Goal: Task Accomplishment & Management: Complete application form

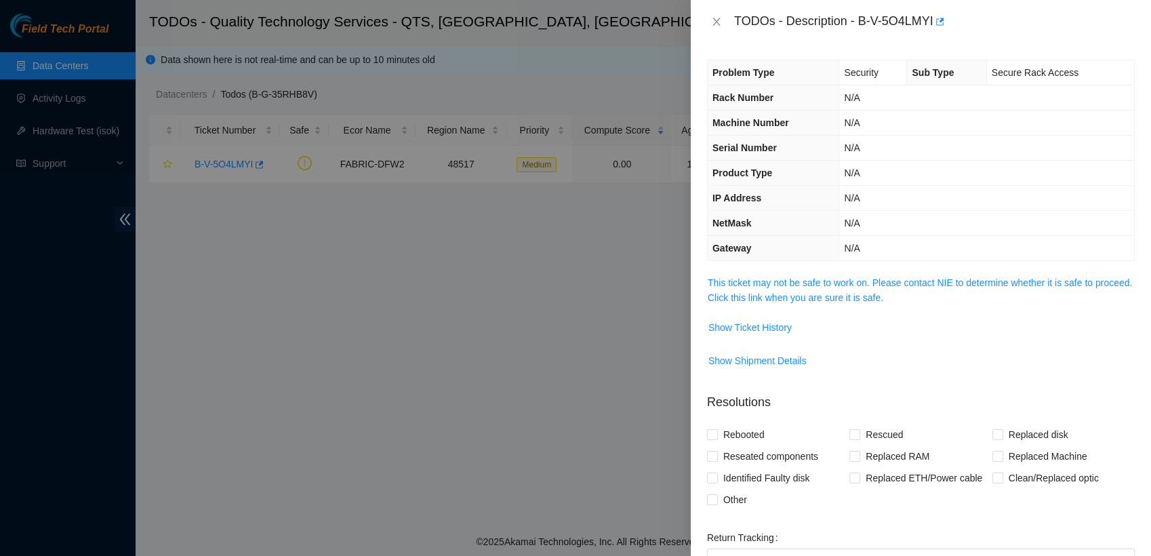
click at [609, 371] on div at bounding box center [575, 278] width 1151 height 556
click at [715, 20] on icon "close" at bounding box center [715, 22] width 7 height 8
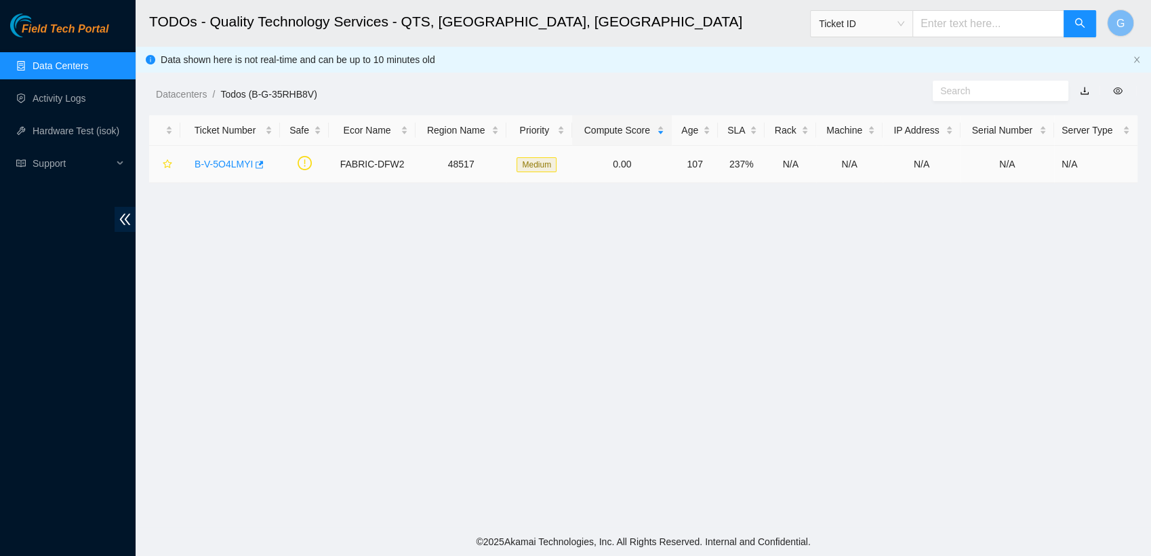
click at [217, 161] on link "B-V-5O4LMYI" at bounding box center [223, 164] width 58 height 11
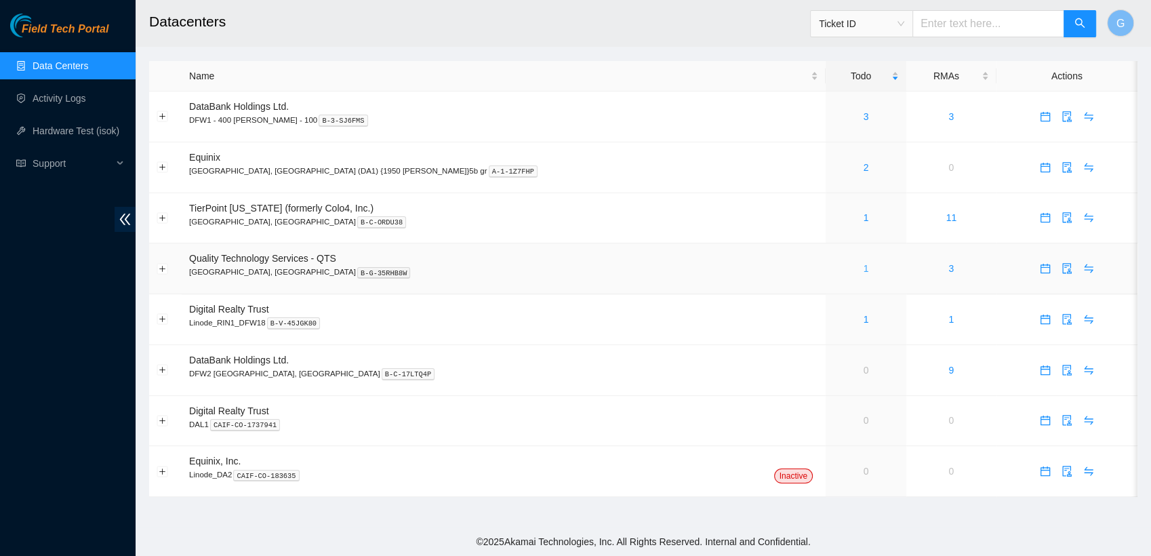
click at [863, 269] on link "1" at bounding box center [865, 268] width 5 height 11
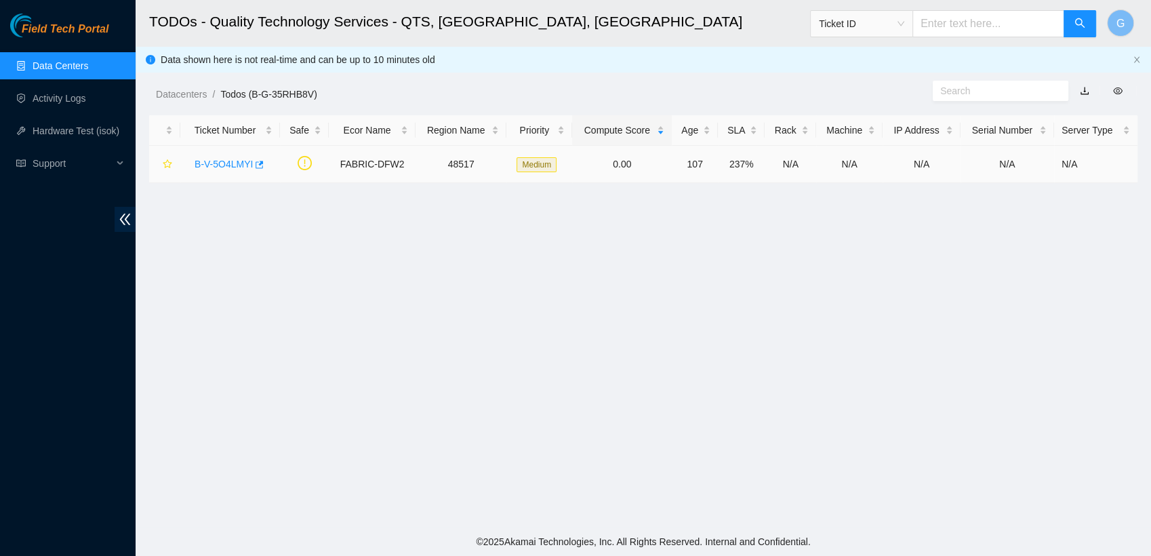
click at [243, 165] on link "B-V-5O4LMYI" at bounding box center [223, 164] width 58 height 11
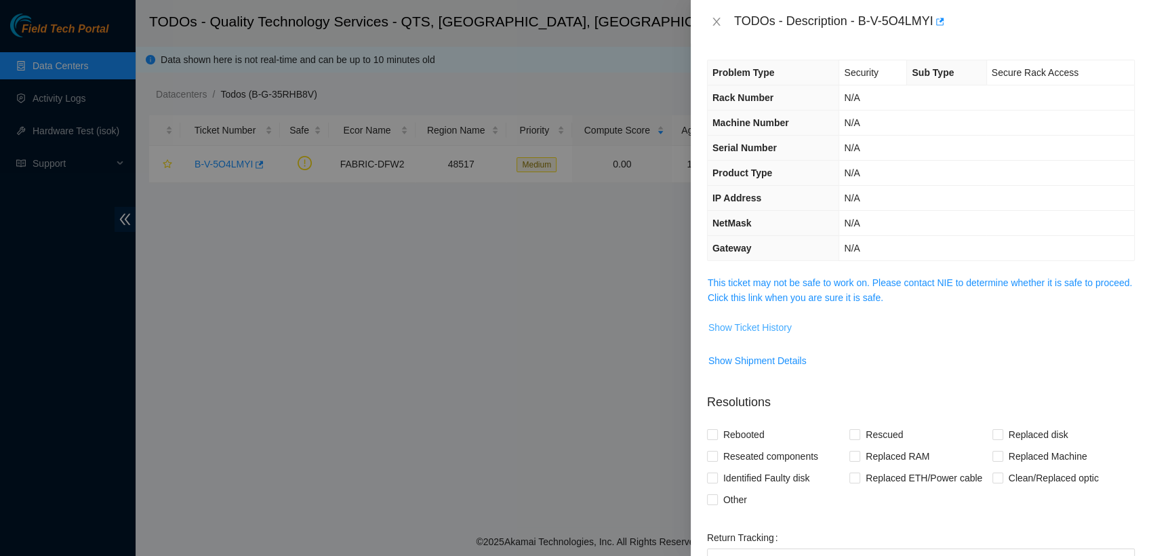
click at [743, 325] on span "Show Ticket History" at bounding box center [749, 327] width 83 height 15
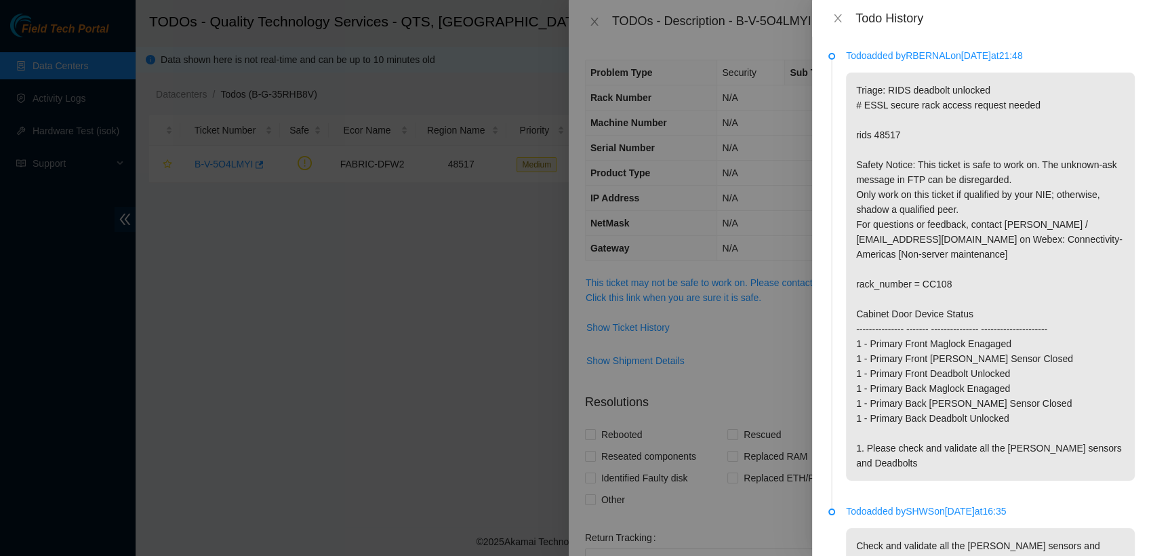
click at [832, 0] on div "Todo History" at bounding box center [981, 18] width 339 height 37
click at [840, 28] on div "Todo History" at bounding box center [981, 18] width 339 height 37
click at [834, 12] on button "Close" at bounding box center [837, 18] width 19 height 13
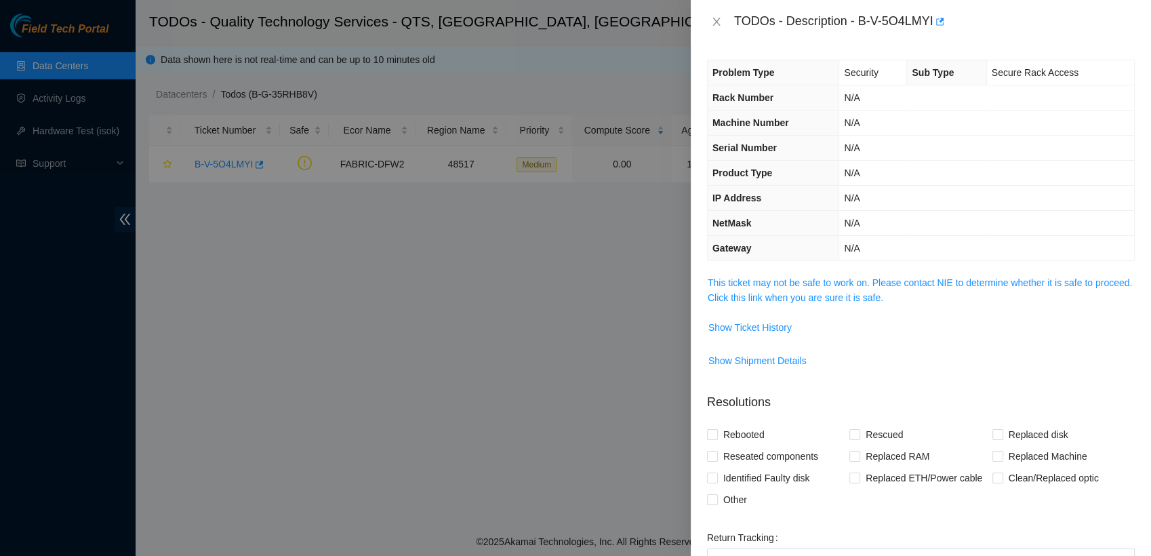
click at [723, 14] on div "TODOs - Description - B-V-5O4LMYI" at bounding box center [921, 22] width 428 height 22
click at [714, 19] on icon "close" at bounding box center [716, 21] width 11 height 11
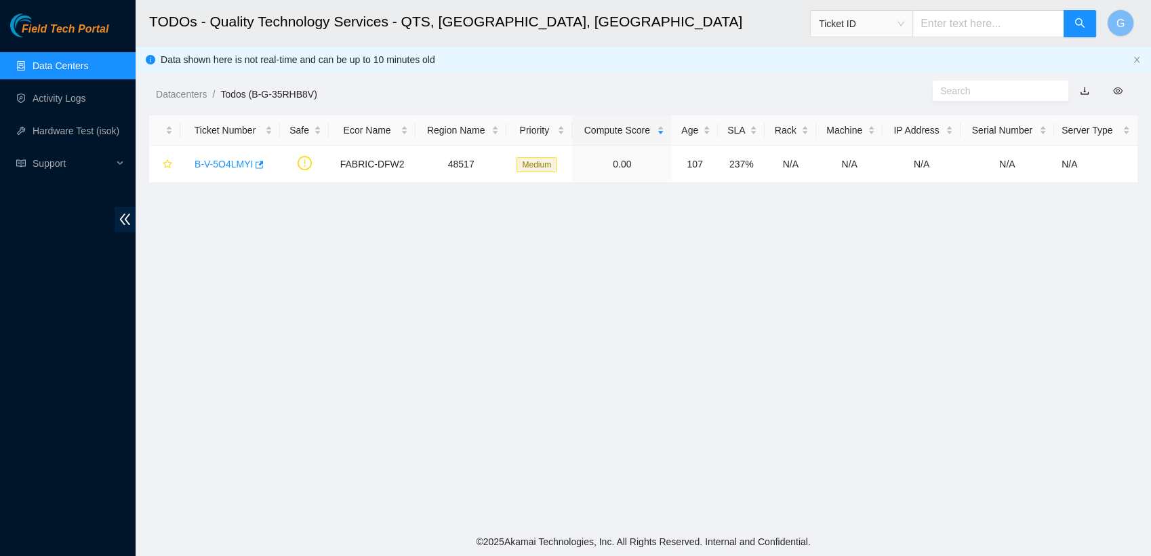
click at [71, 68] on link "Data Centers" at bounding box center [61, 65] width 56 height 11
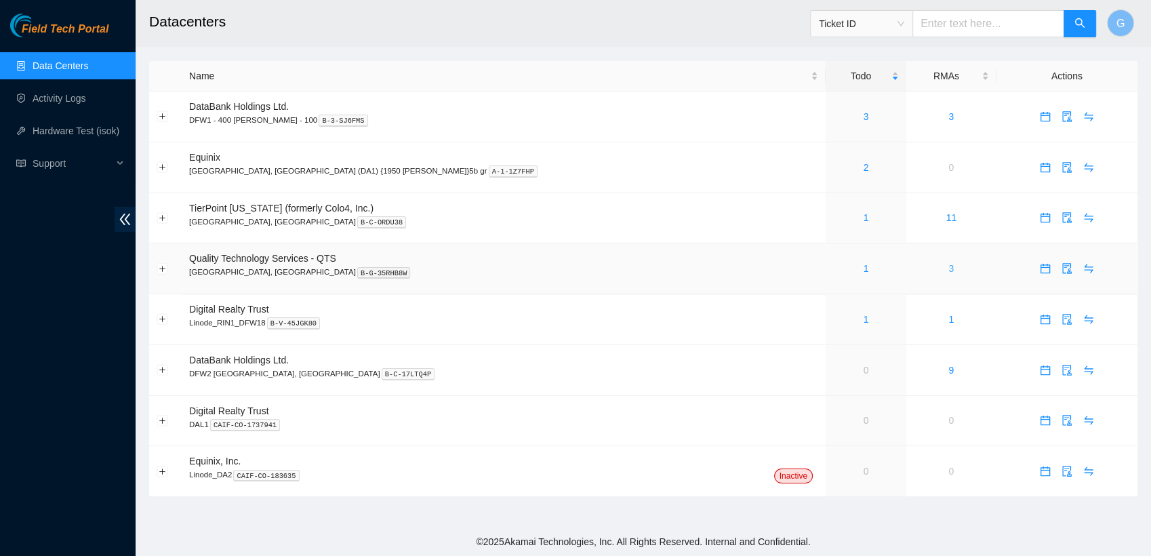
click at [948, 270] on link "3" at bounding box center [950, 268] width 5 height 11
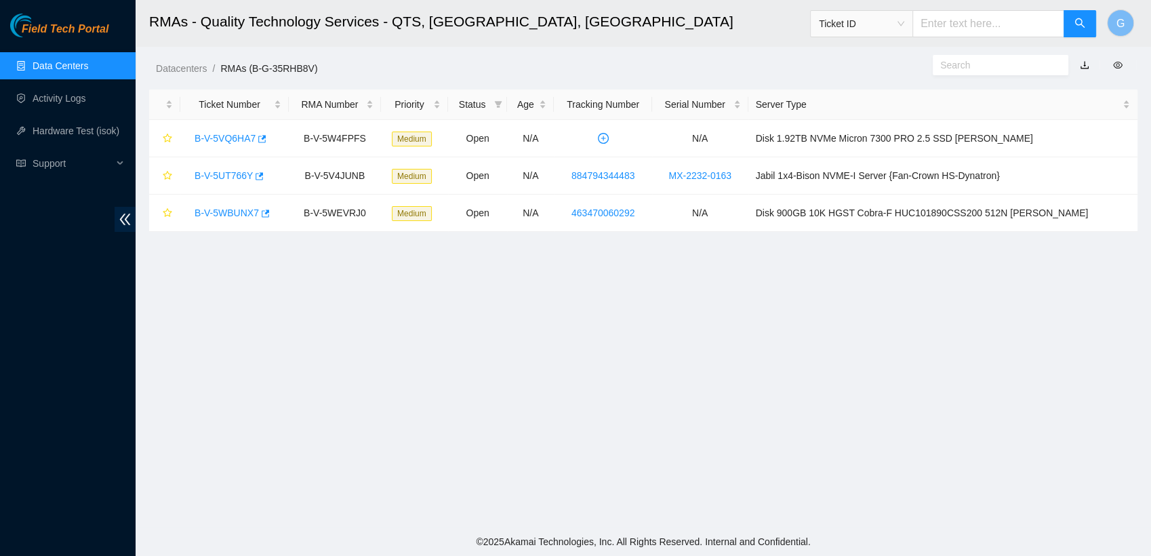
click at [68, 68] on link "Data Centers" at bounding box center [61, 65] width 56 height 11
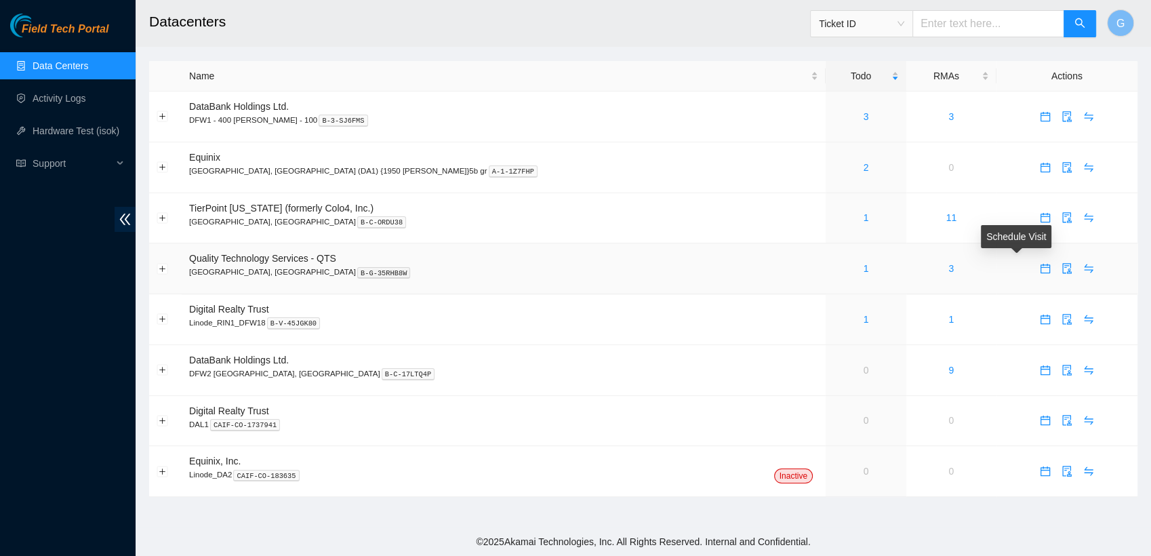
click at [1040, 272] on icon "calendar" at bounding box center [1045, 268] width 11 height 11
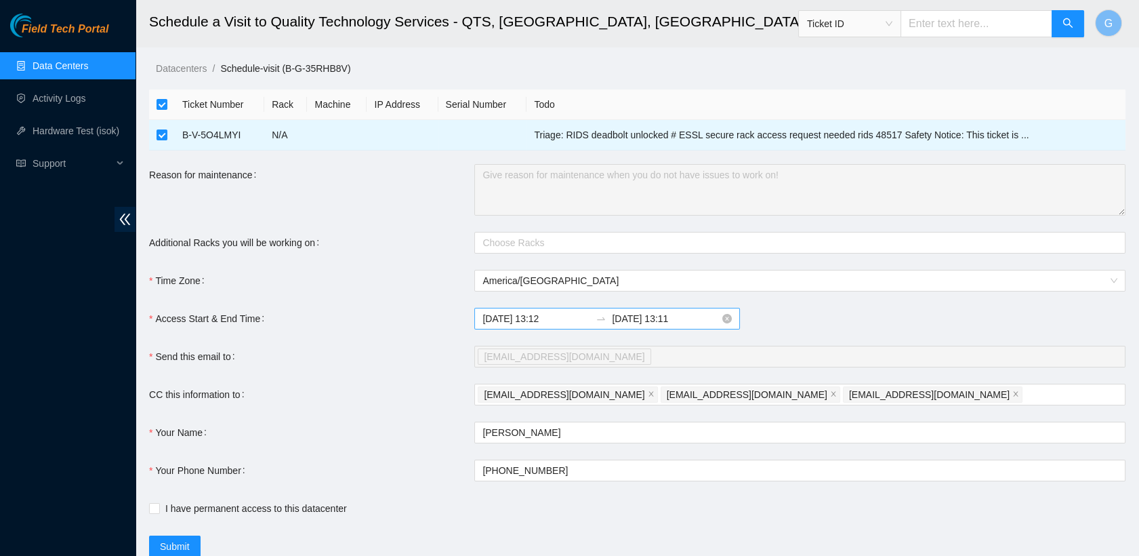
click at [660, 323] on input "[DATE] 13:11" at bounding box center [666, 318] width 108 height 15
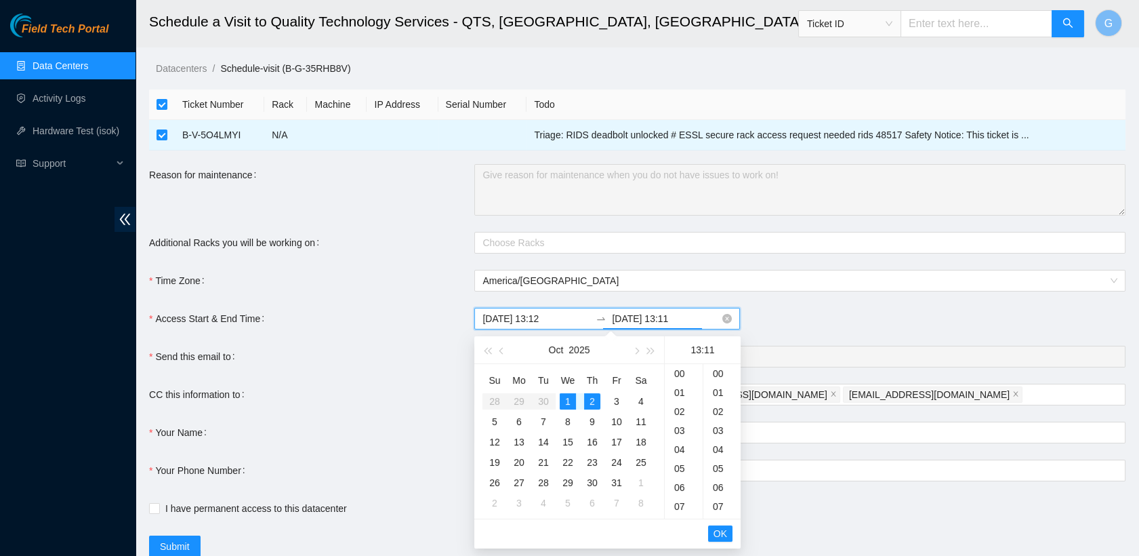
scroll to position [209, 0]
click at [569, 404] on div "1" at bounding box center [568, 401] width 16 height 16
click at [673, 373] on div "23" at bounding box center [684, 375] width 38 height 19
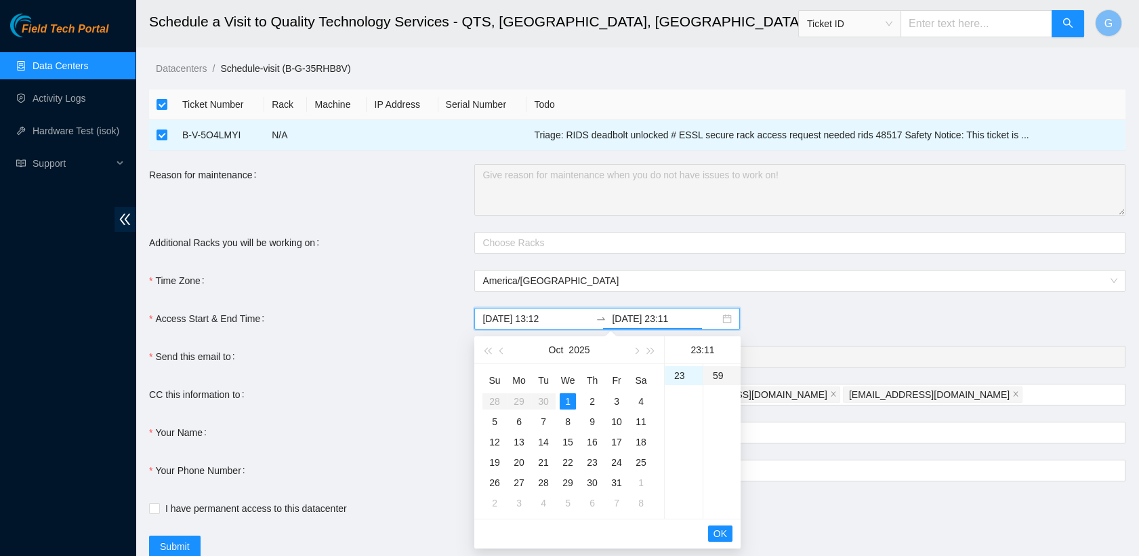
click at [720, 377] on div "59" at bounding box center [721, 375] width 37 height 19
type input "[DATE] 23:59"
click at [721, 528] on span "OK" at bounding box center [721, 533] width 14 height 15
click at [724, 529] on span "OK" at bounding box center [721, 533] width 14 height 15
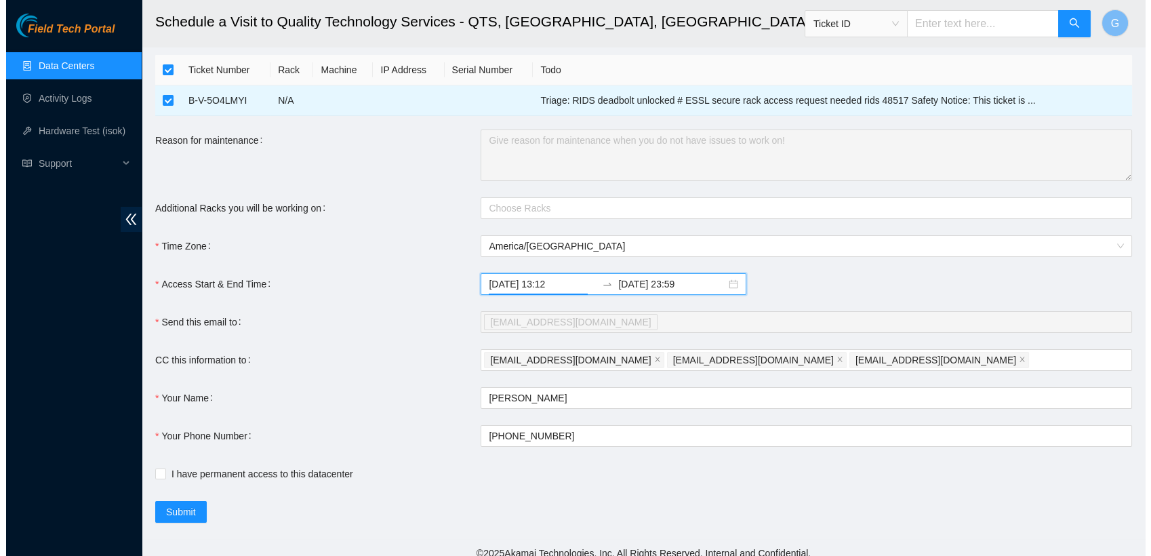
scroll to position [45, 0]
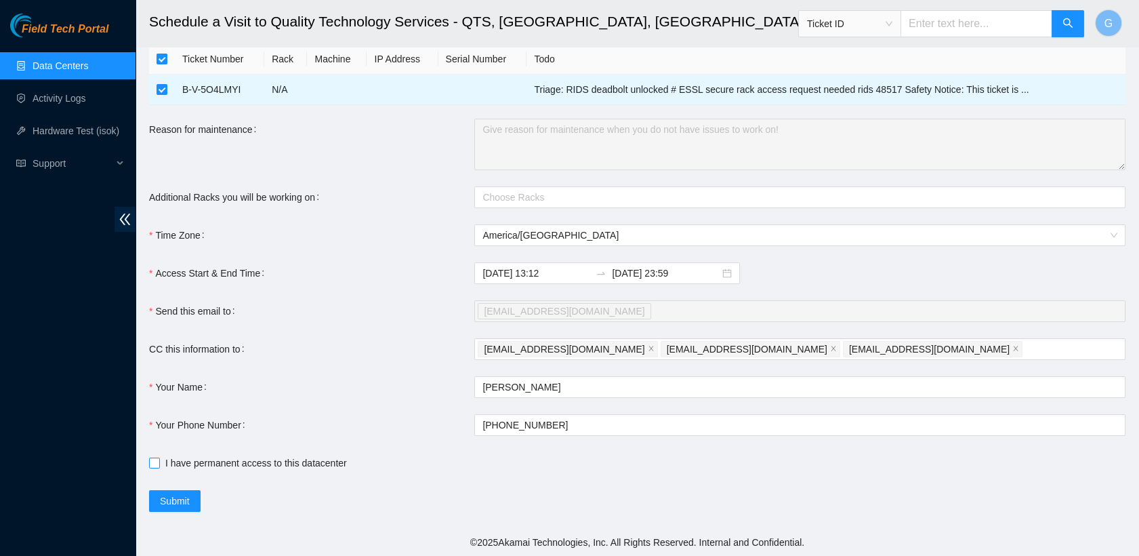
drag, startPoint x: 677, startPoint y: 485, endPoint x: 152, endPoint y: 462, distance: 525.7
click at [152, 462] on input "I have permanent access to this datacenter" at bounding box center [153, 461] width 9 height 9
checkbox input "true"
click at [173, 504] on span "Submit" at bounding box center [175, 500] width 30 height 15
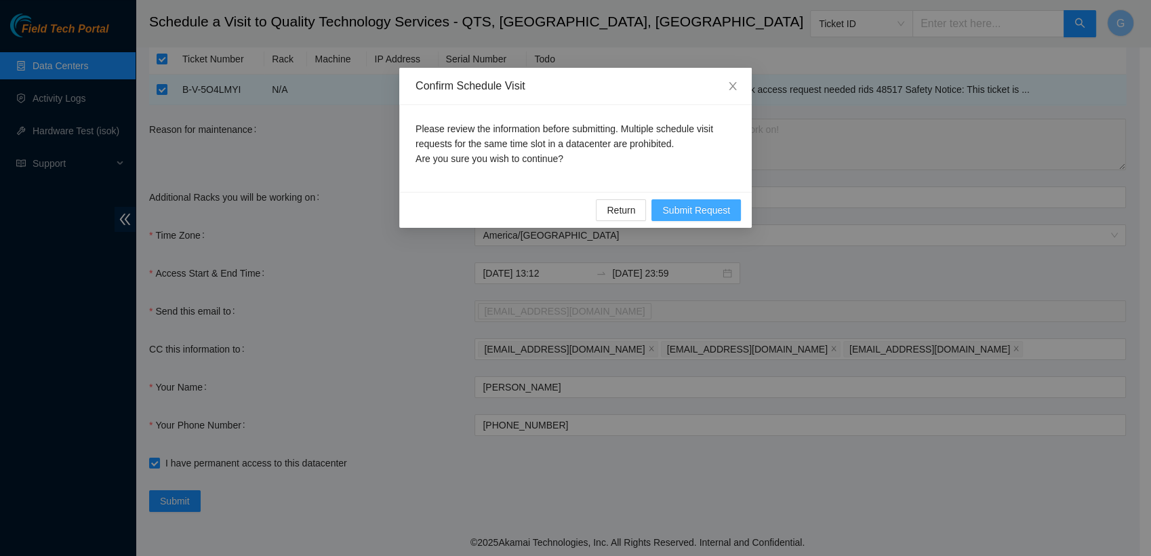
click at [674, 207] on span "Submit Request" at bounding box center [696, 210] width 68 height 15
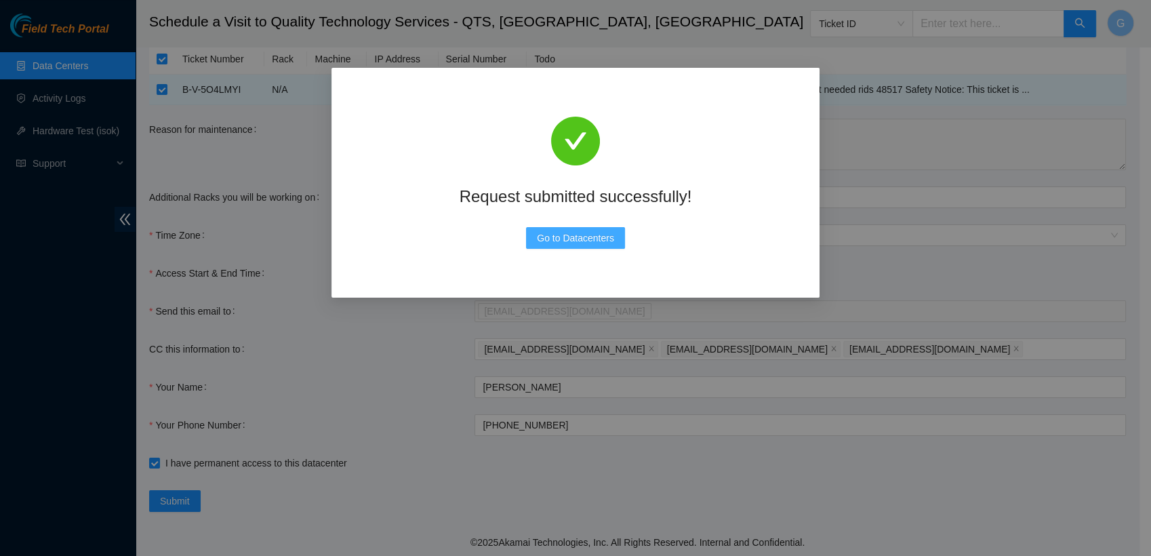
click at [592, 234] on span "Go to Datacenters" at bounding box center [575, 237] width 77 height 15
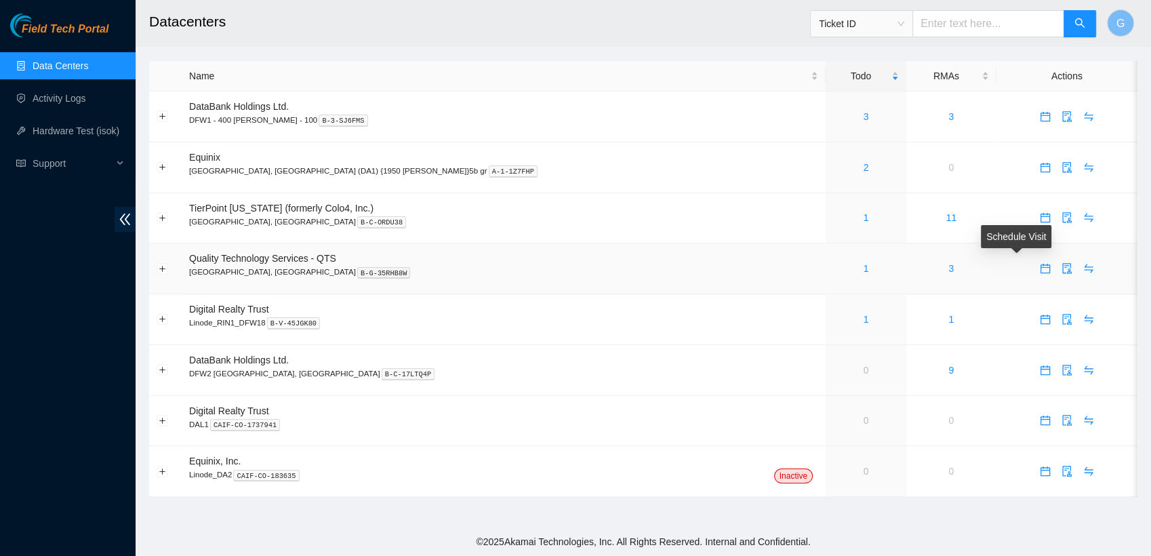
click at [1041, 266] on icon "calendar" at bounding box center [1045, 266] width 8 height 1
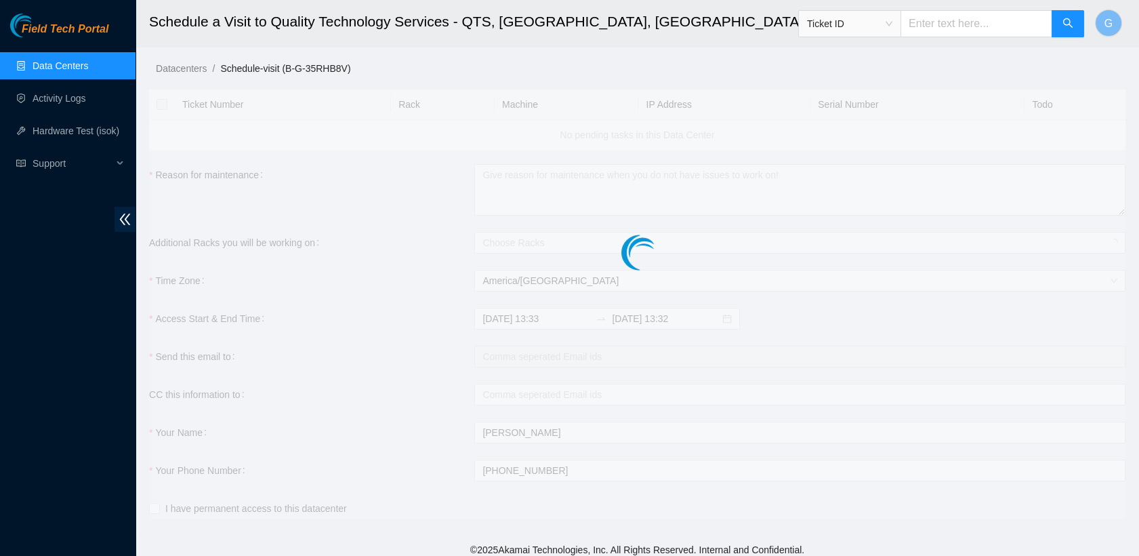
checkbox input "true"
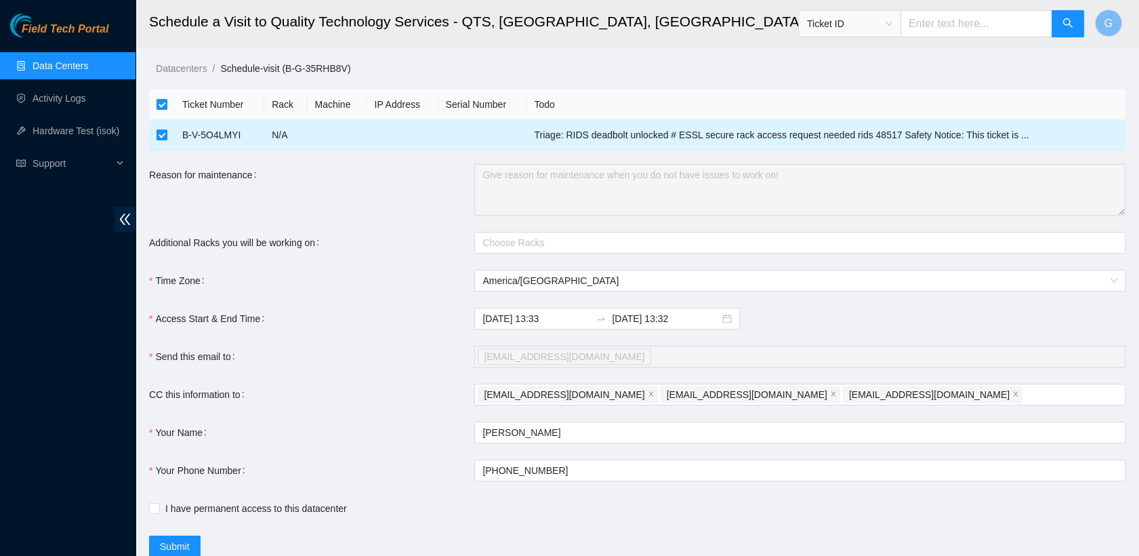
click at [162, 135] on input "checkbox" at bounding box center [162, 134] width 11 height 11
checkbox input "false"
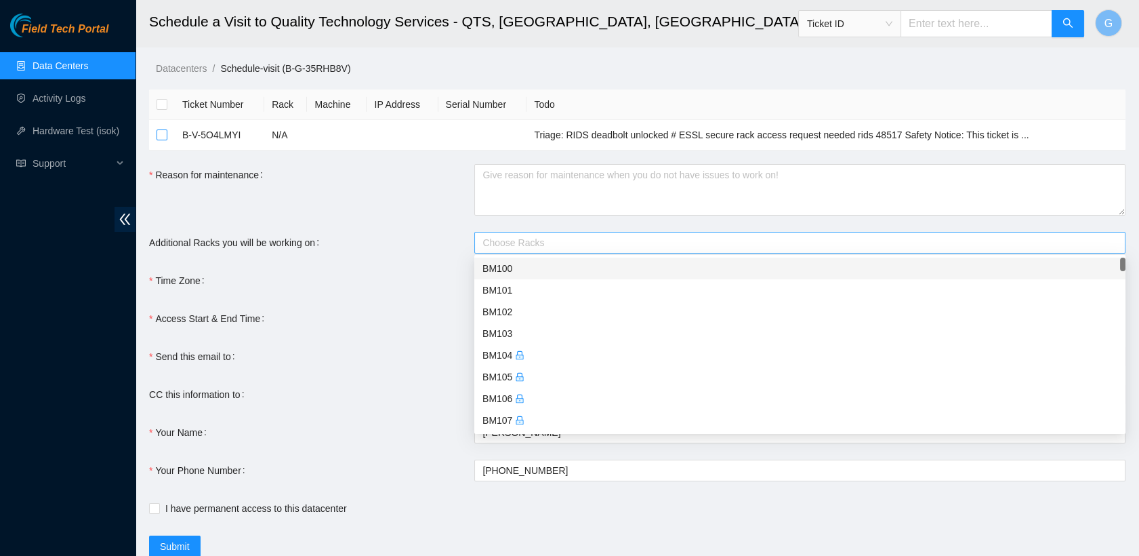
click at [507, 235] on div at bounding box center [793, 242] width 631 height 16
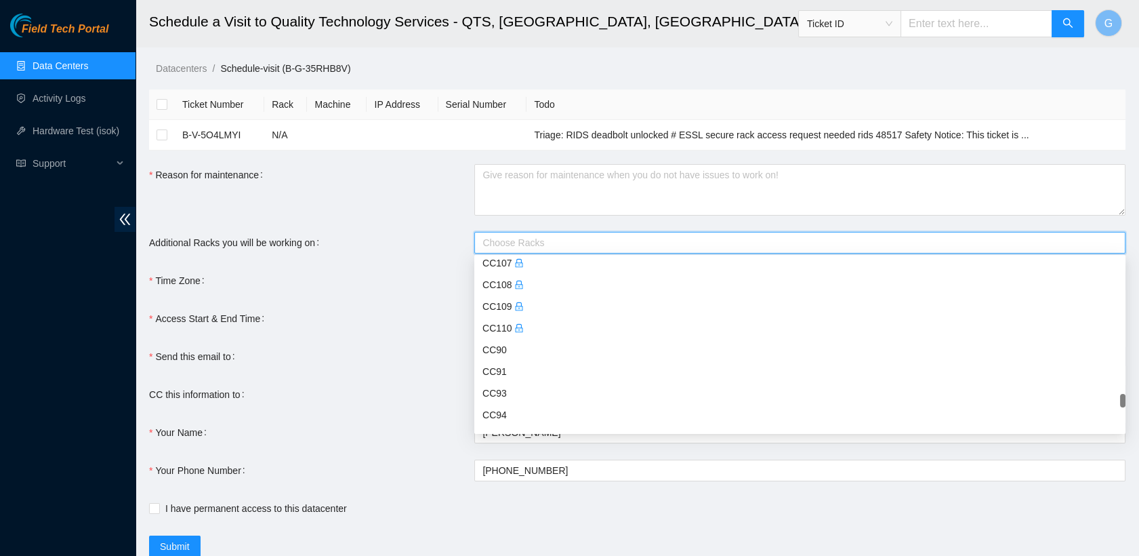
scroll to position [2366, 0]
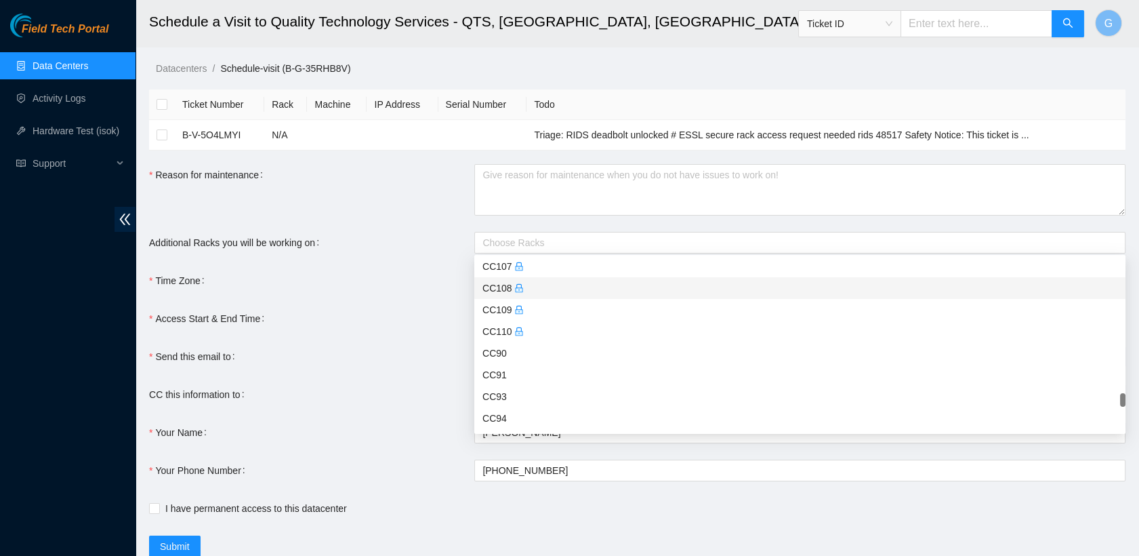
click at [417, 173] on div "Reason for maintenance" at bounding box center [311, 190] width 325 height 52
